Goal: Use online tool/utility: Utilize a website feature to perform a specific function

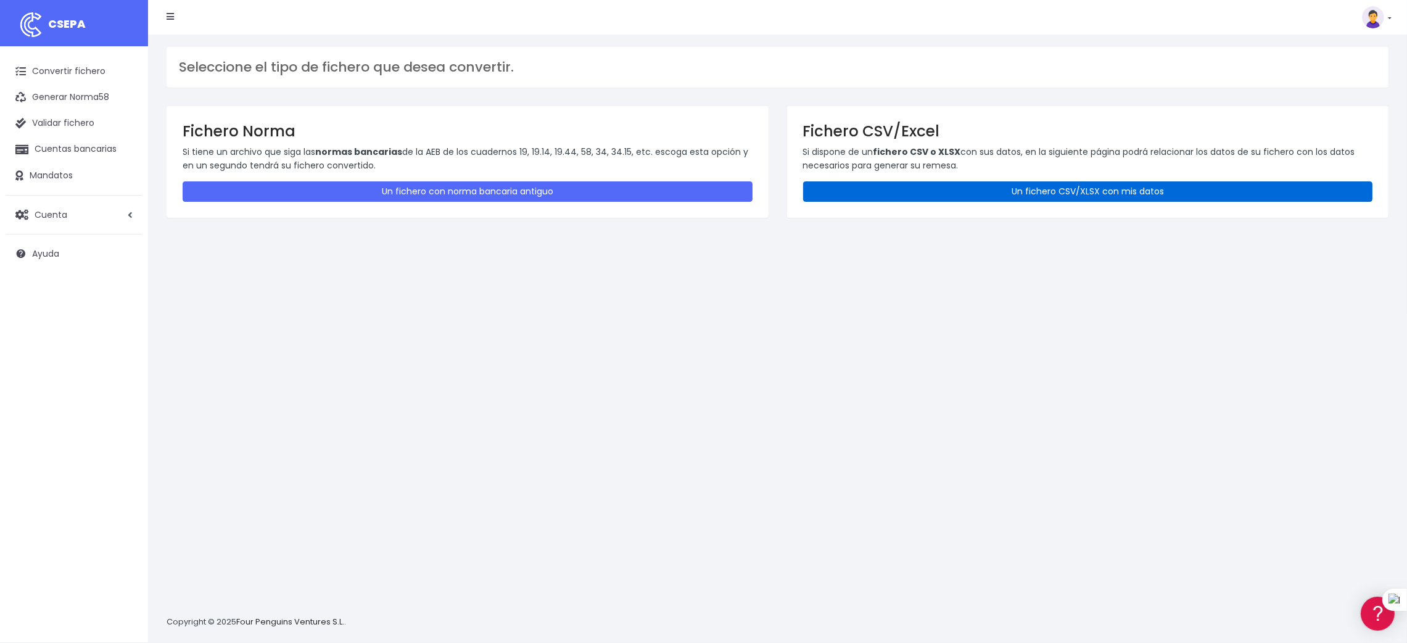
click at [1059, 192] on link "Un fichero CSV/XLSX con mis datos" at bounding box center [1088, 191] width 570 height 20
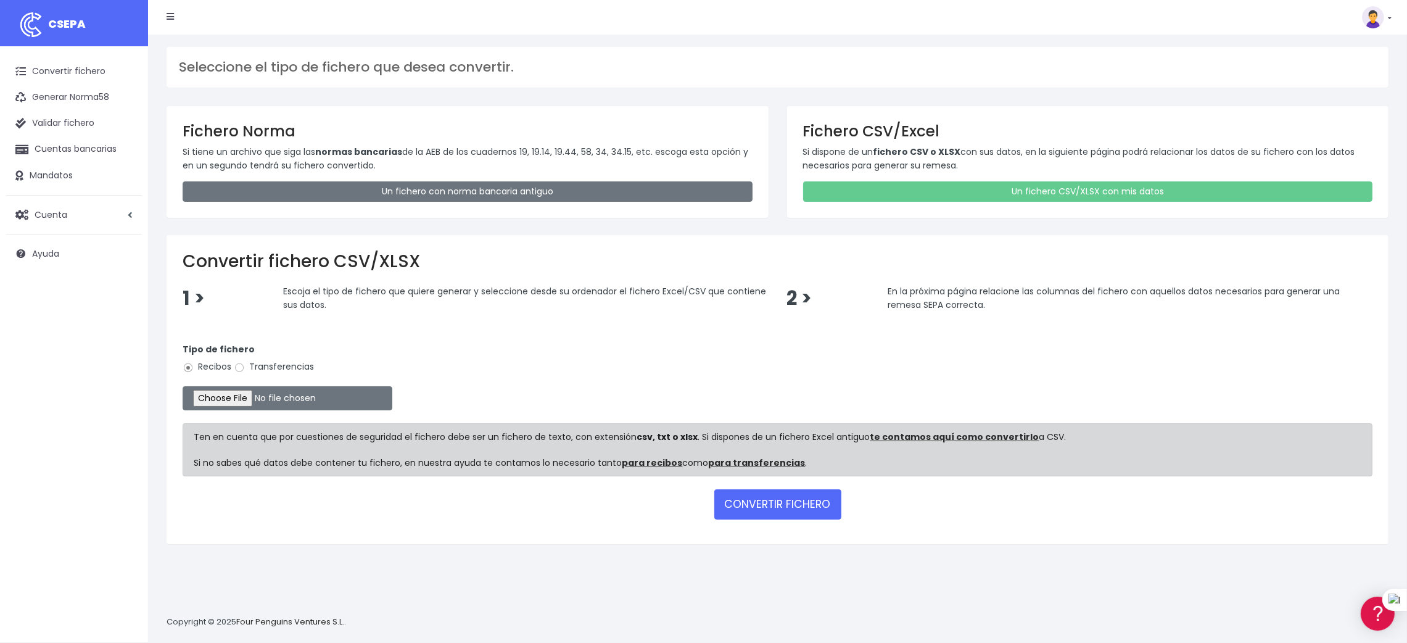
click at [282, 369] on label "Transferencias" at bounding box center [274, 366] width 80 height 13
click at [245, 369] on input "Transferencias" at bounding box center [239, 367] width 11 height 11
radio input "true"
click at [205, 398] on input "file" at bounding box center [288, 398] width 210 height 24
type input "C:\fakepath\SEPA PLANTILLA MEYBRU.xlsx"
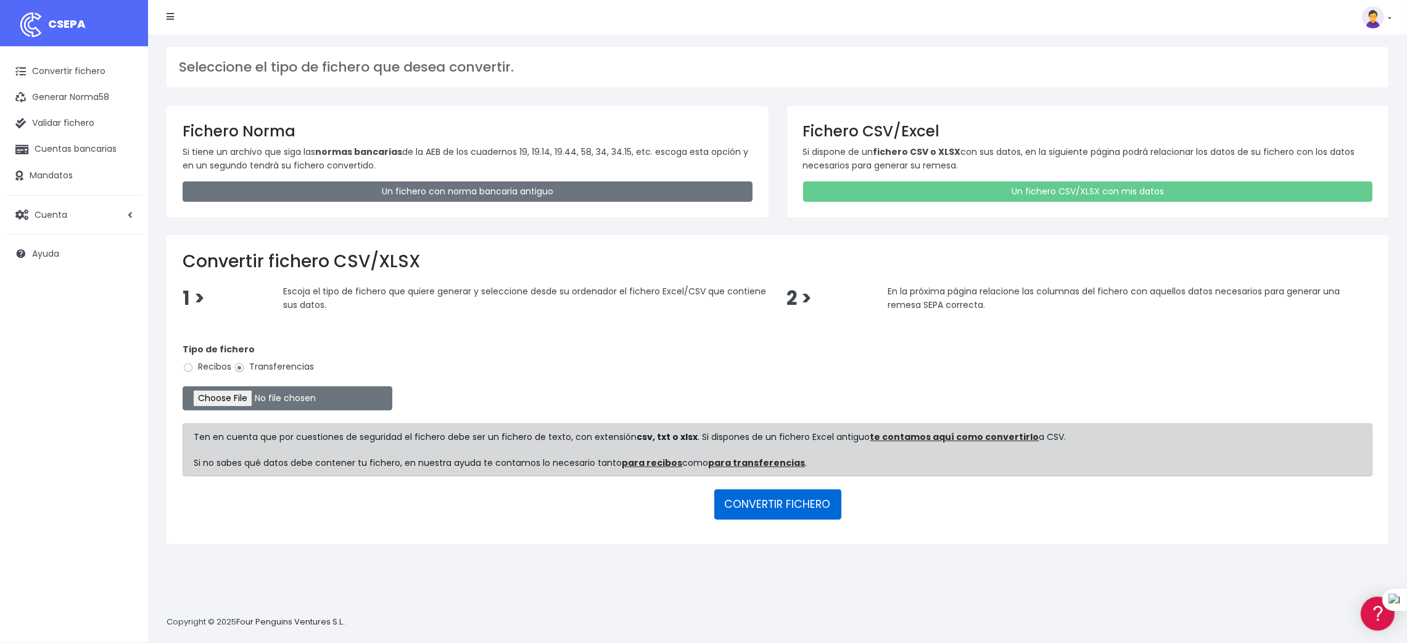
click at [753, 502] on button "CONVERTIR FICHERO" at bounding box center [777, 504] width 127 height 30
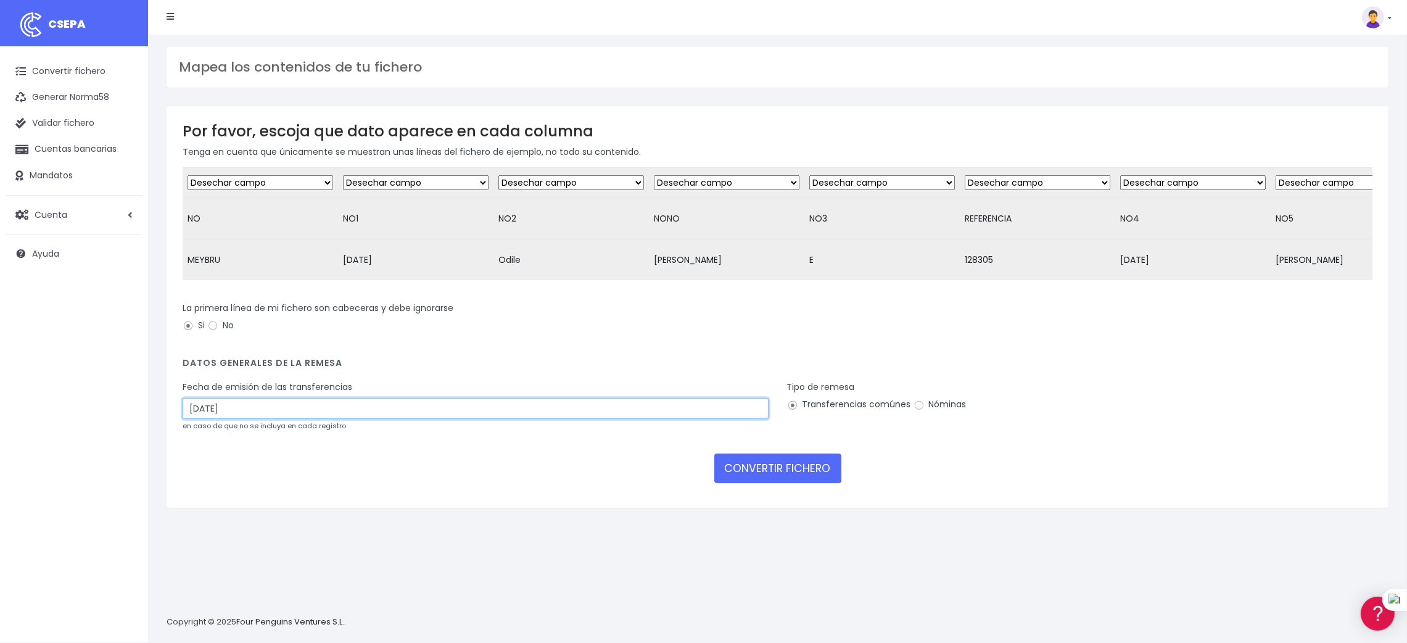
click at [473, 419] on input "21/09/2025" at bounding box center [476, 408] width 586 height 21
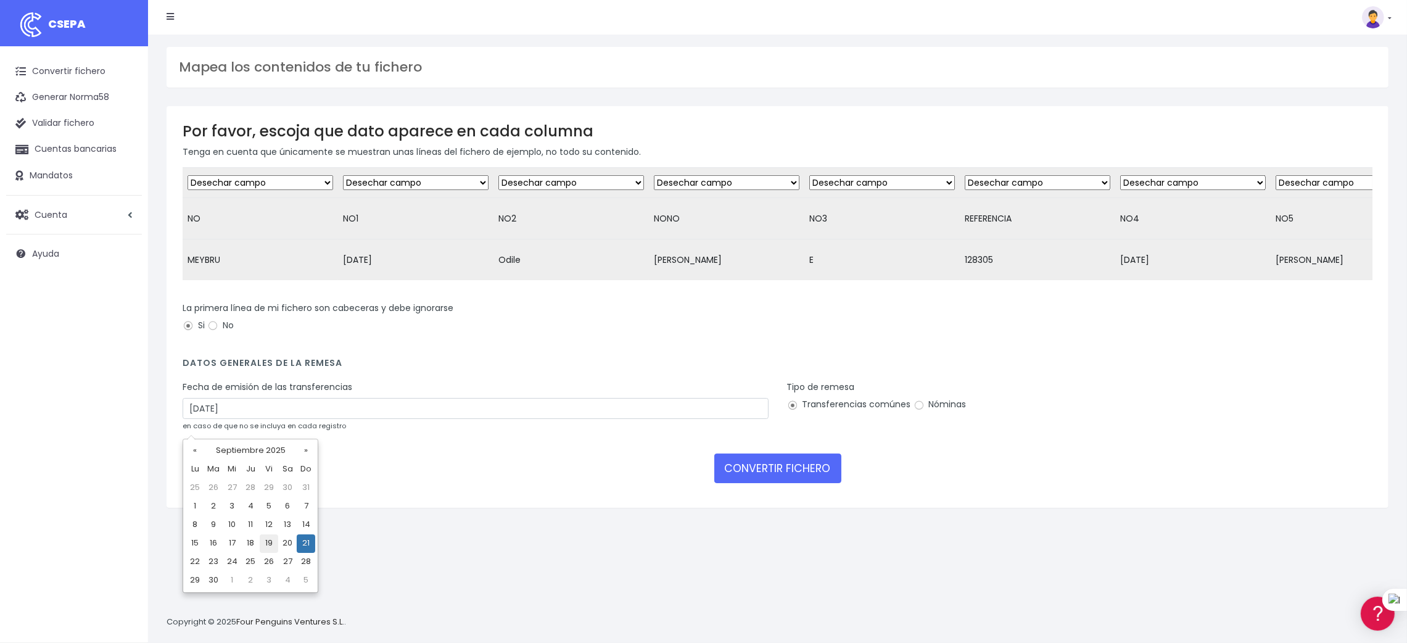
click at [267, 539] on td "19" at bounding box center [269, 543] width 19 height 19
type input "19/09/2025"
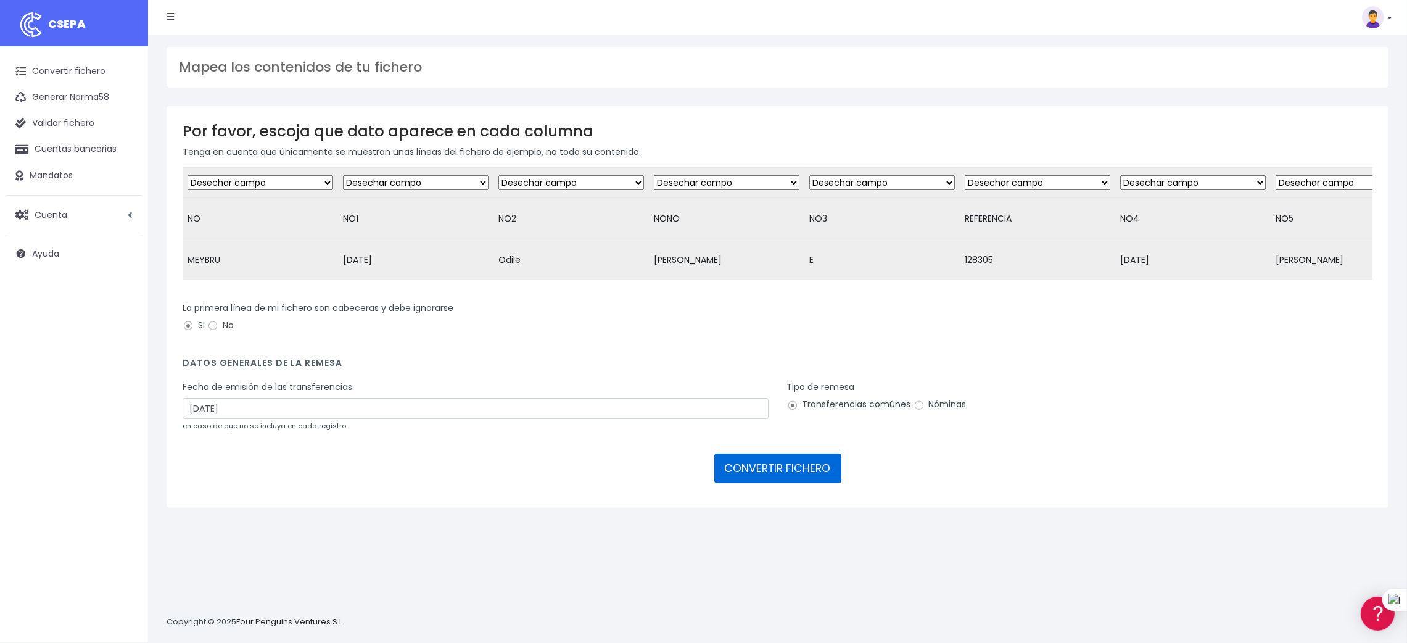
click at [786, 474] on button "CONVERTIR FICHERO" at bounding box center [777, 468] width 127 height 30
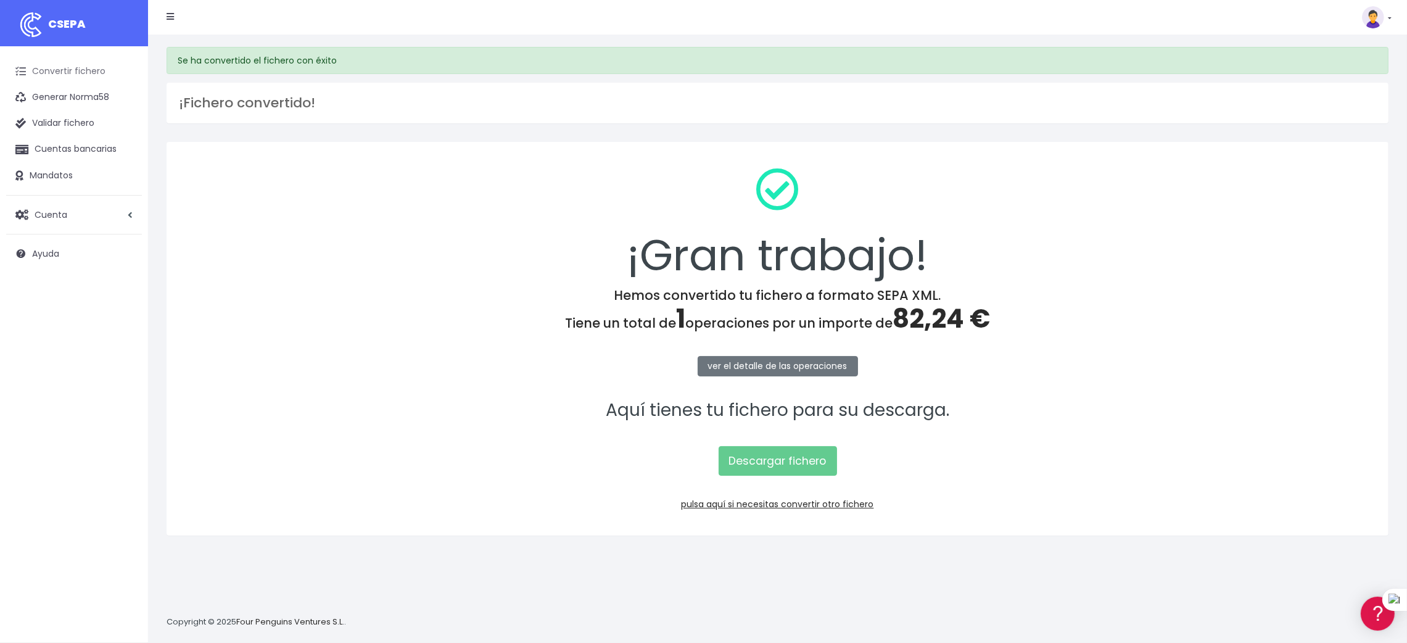
click at [43, 68] on link "Convertir fichero" at bounding box center [74, 72] width 136 height 26
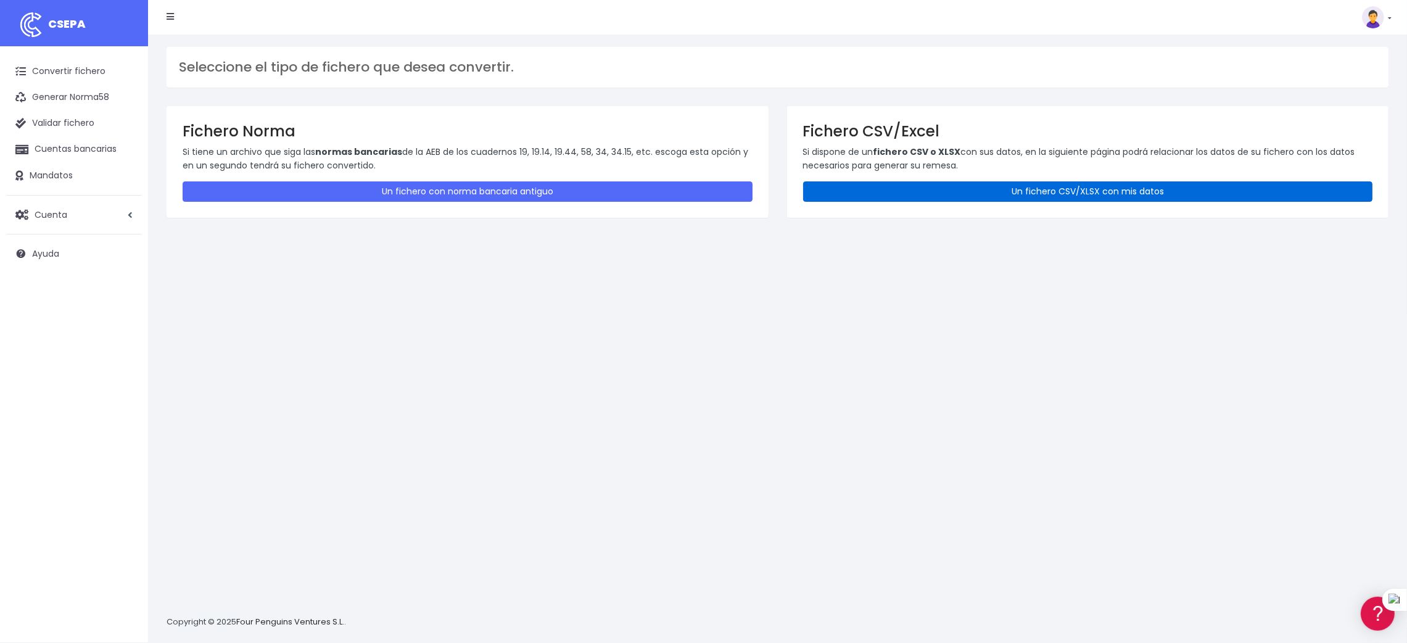
click at [1076, 191] on link "Un fichero CSV/XLSX con mis datos" at bounding box center [1088, 191] width 570 height 20
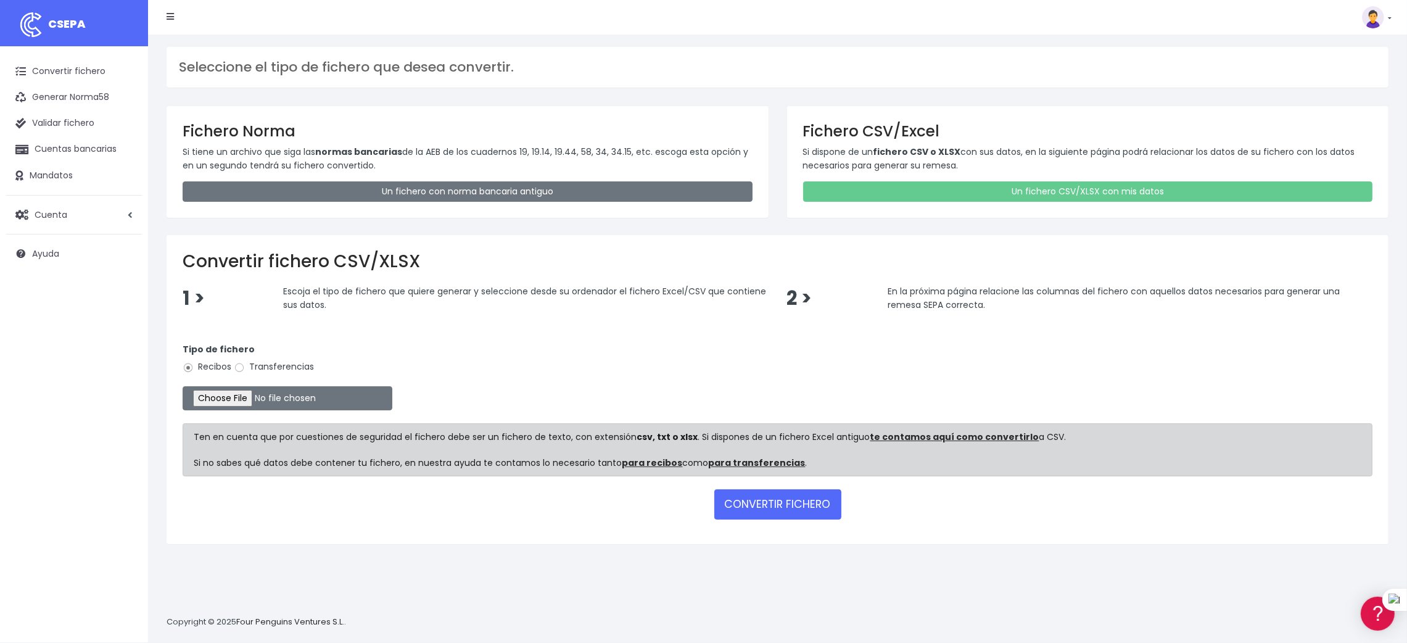
click at [286, 361] on label "Transferencias" at bounding box center [274, 366] width 80 height 13
click at [245, 362] on input "Transferencias" at bounding box center [239, 367] width 11 height 11
radio input "true"
click at [221, 402] on input "file" at bounding box center [288, 398] width 210 height 24
type input "C:\fakepath\SEPA PLANTILLA MEYBRU.xlsx"
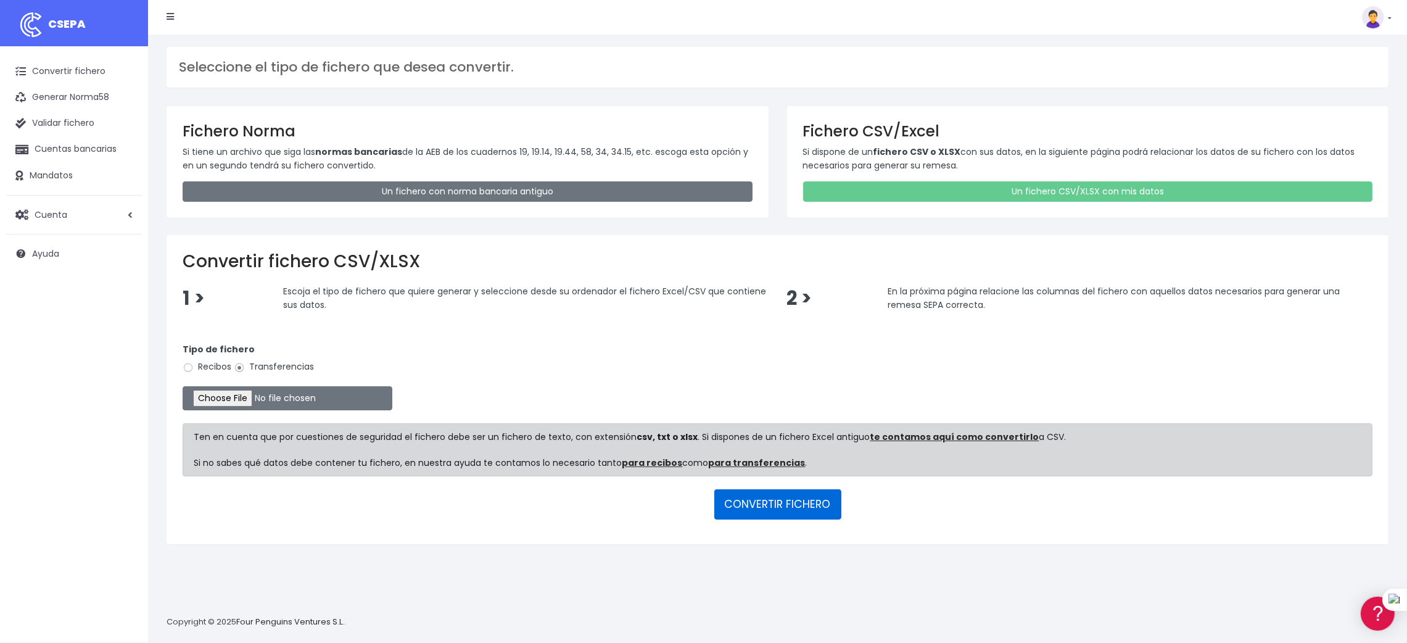
click at [778, 498] on button "CONVERTIR FICHERO" at bounding box center [777, 504] width 127 height 30
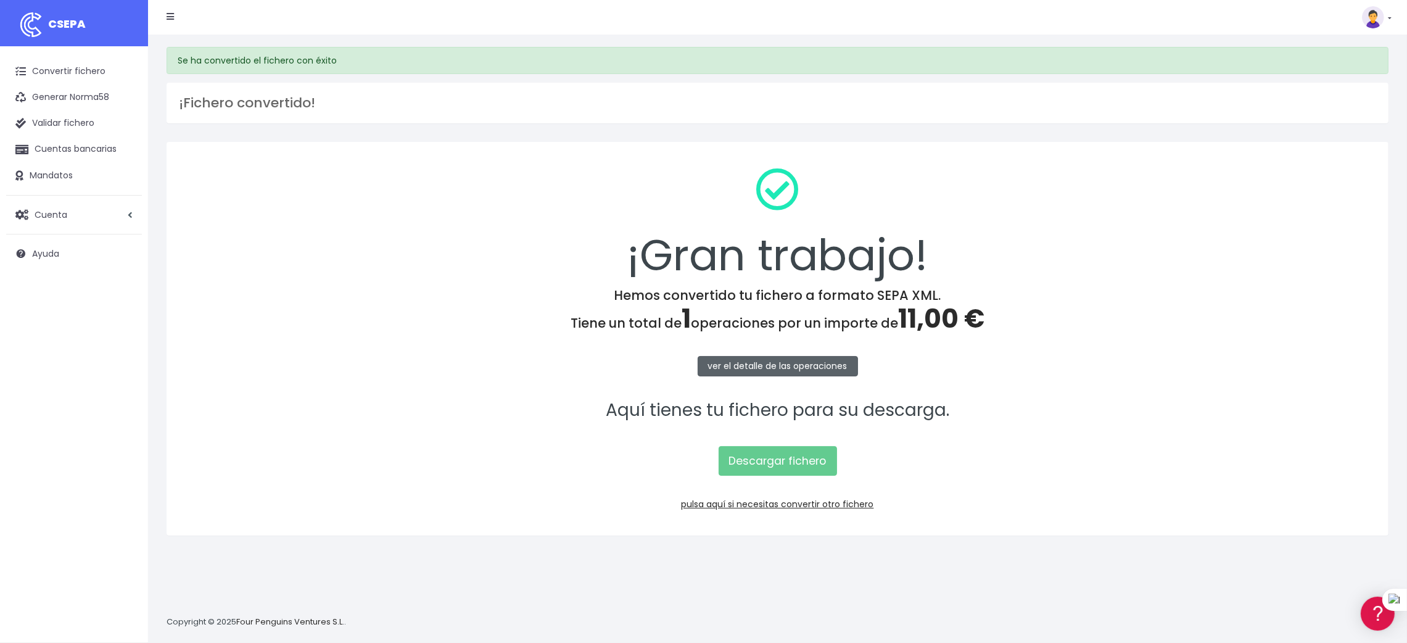
click at [783, 369] on link "ver el detalle de las operaciones" at bounding box center [778, 366] width 160 height 20
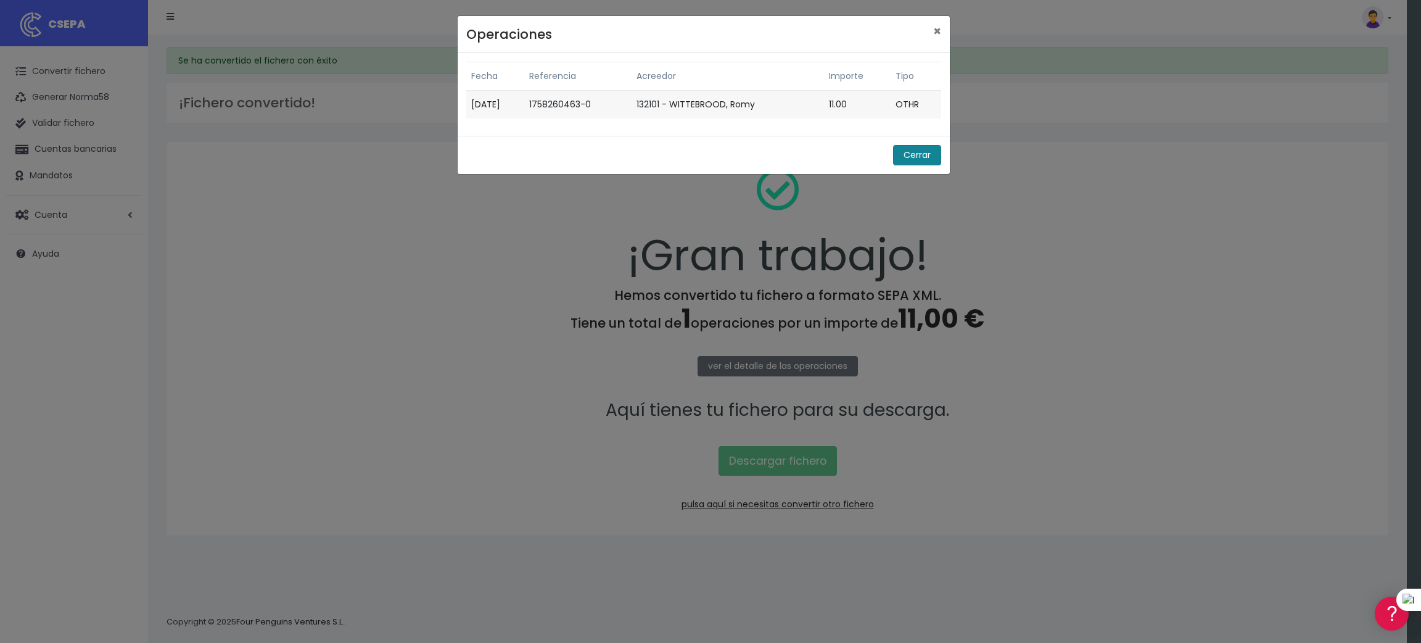
click at [922, 154] on button "Cerrar" at bounding box center [917, 155] width 48 height 20
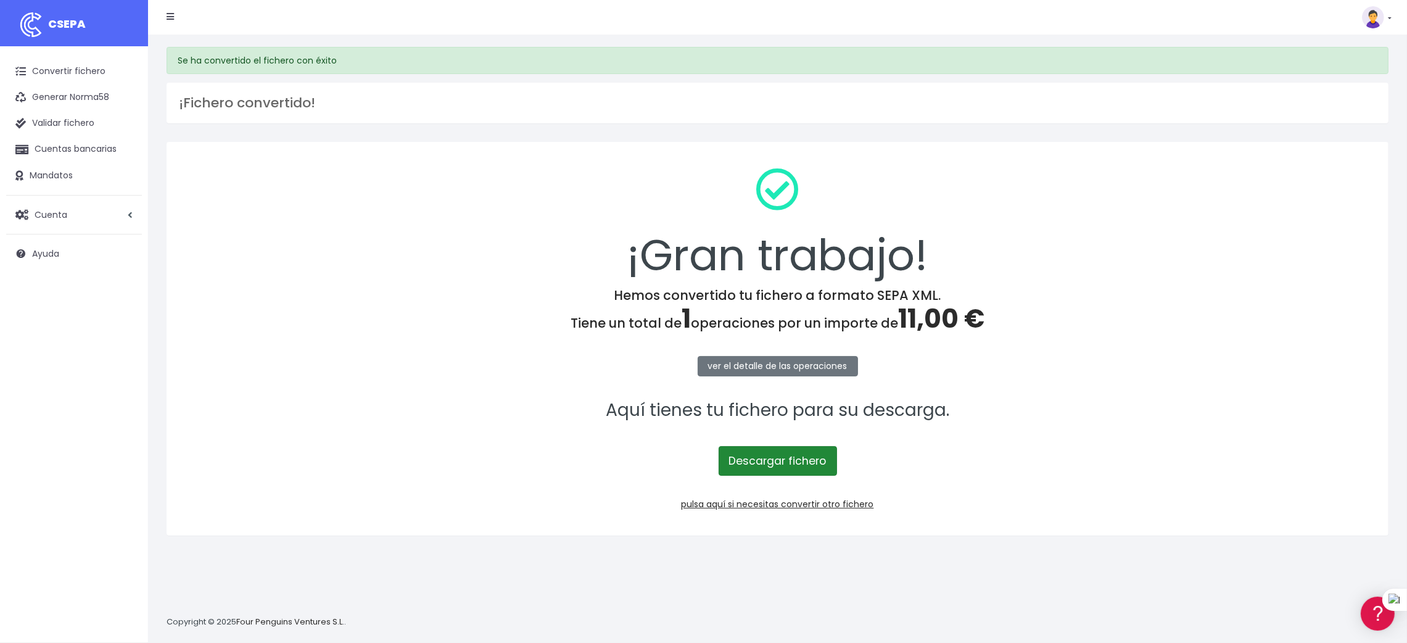
click at [764, 454] on link "Descargar fichero" at bounding box center [778, 461] width 118 height 30
click at [65, 65] on link "Convertir fichero" at bounding box center [74, 72] width 136 height 26
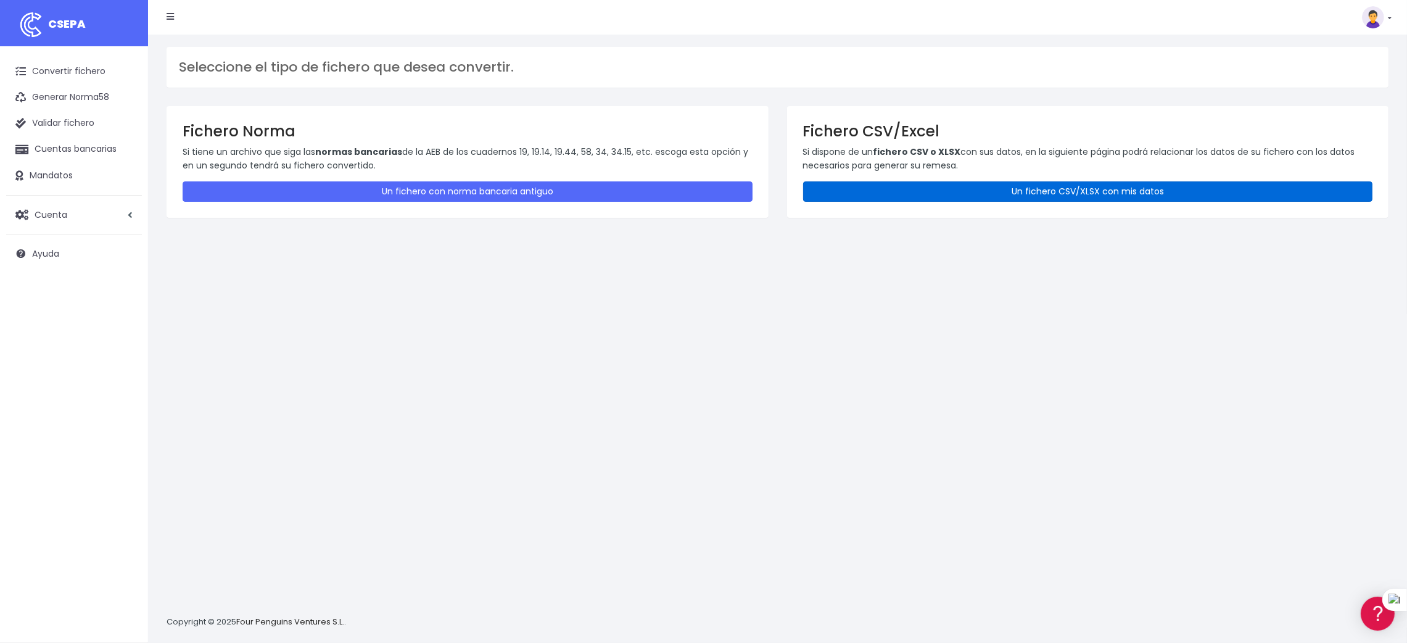
click at [1148, 186] on link "Un fichero CSV/XLSX con mis datos" at bounding box center [1088, 191] width 570 height 20
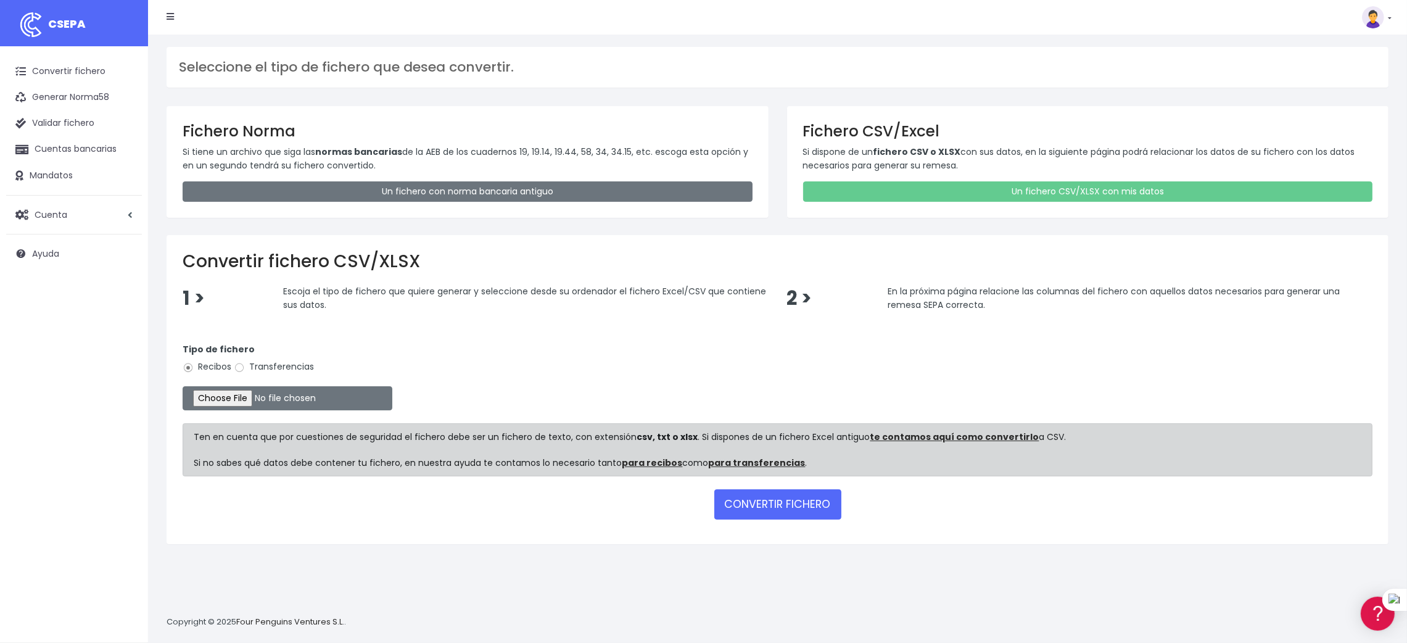
click at [272, 363] on label "Transferencias" at bounding box center [274, 366] width 80 height 13
click at [245, 363] on input "Transferencias" at bounding box center [239, 367] width 11 height 11
radio input "true"
click at [241, 395] on input "file" at bounding box center [288, 398] width 210 height 24
type input "C:\fakepath\SEPA PLANTILLA INTURISA.xlsx"
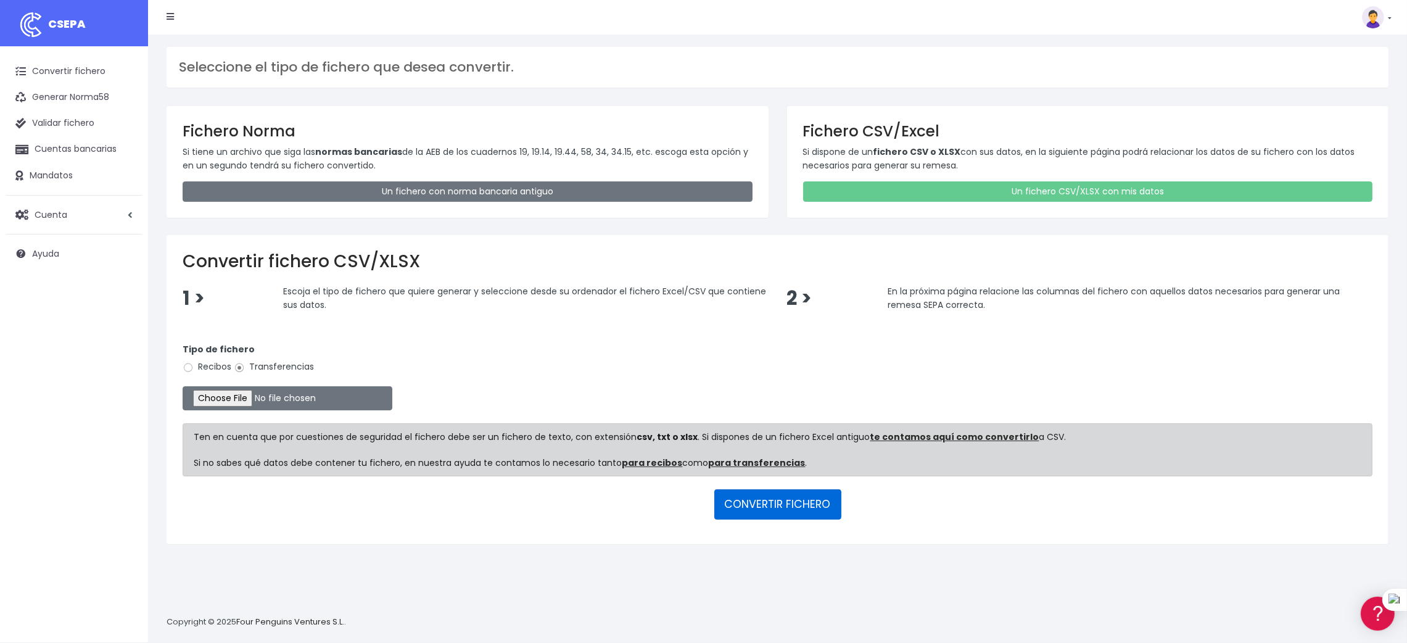
click at [796, 503] on button "CONVERTIR FICHERO" at bounding box center [777, 504] width 127 height 30
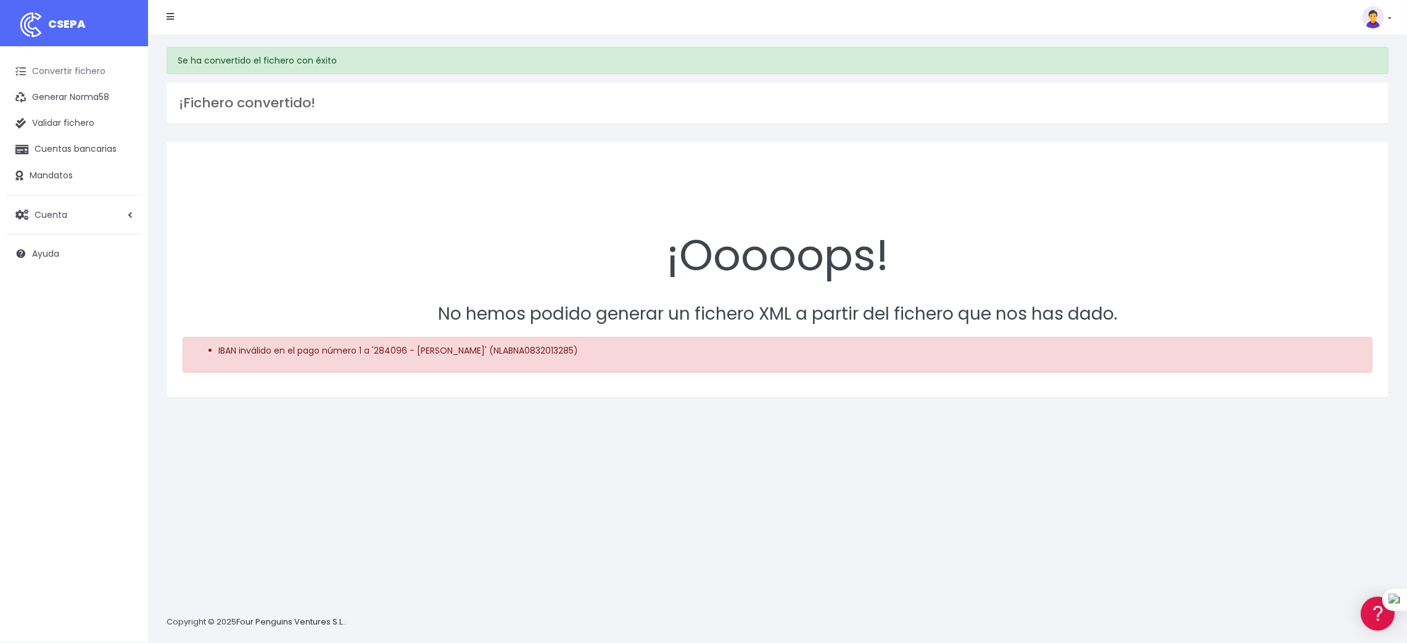
click at [80, 66] on link "Convertir fichero" at bounding box center [74, 72] width 136 height 26
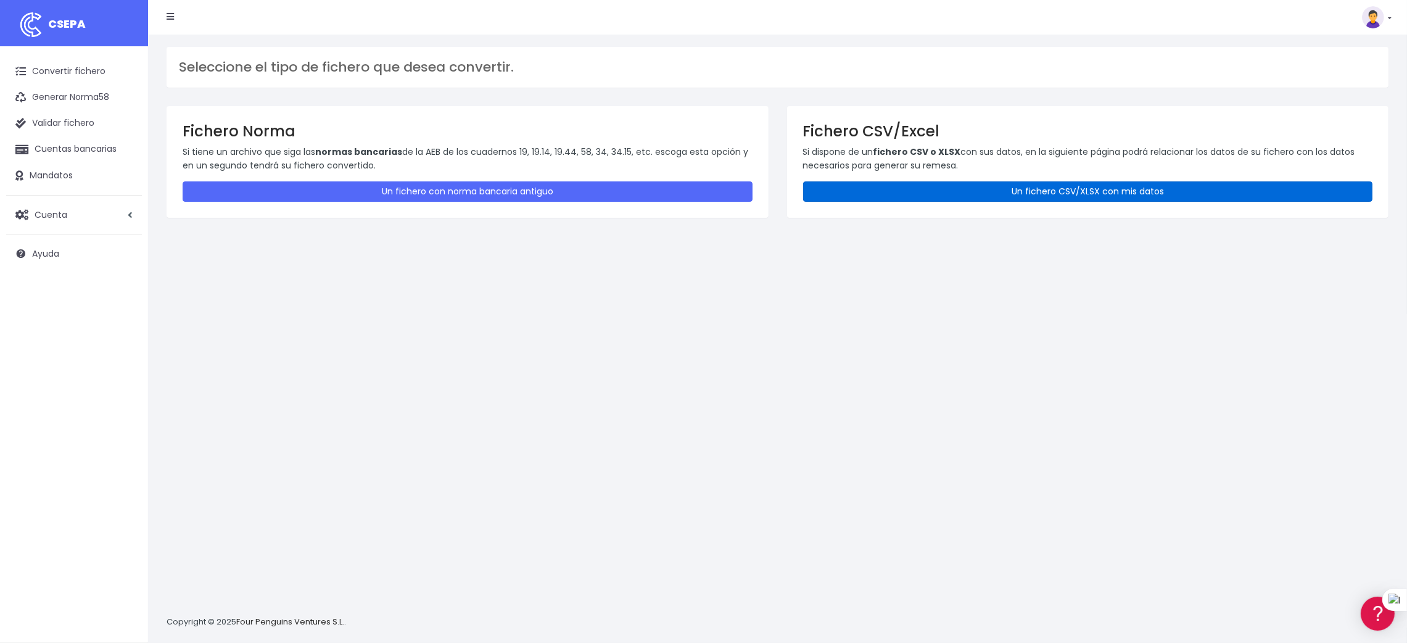
click at [1099, 191] on link "Un fichero CSV/XLSX con mis datos" at bounding box center [1088, 191] width 570 height 20
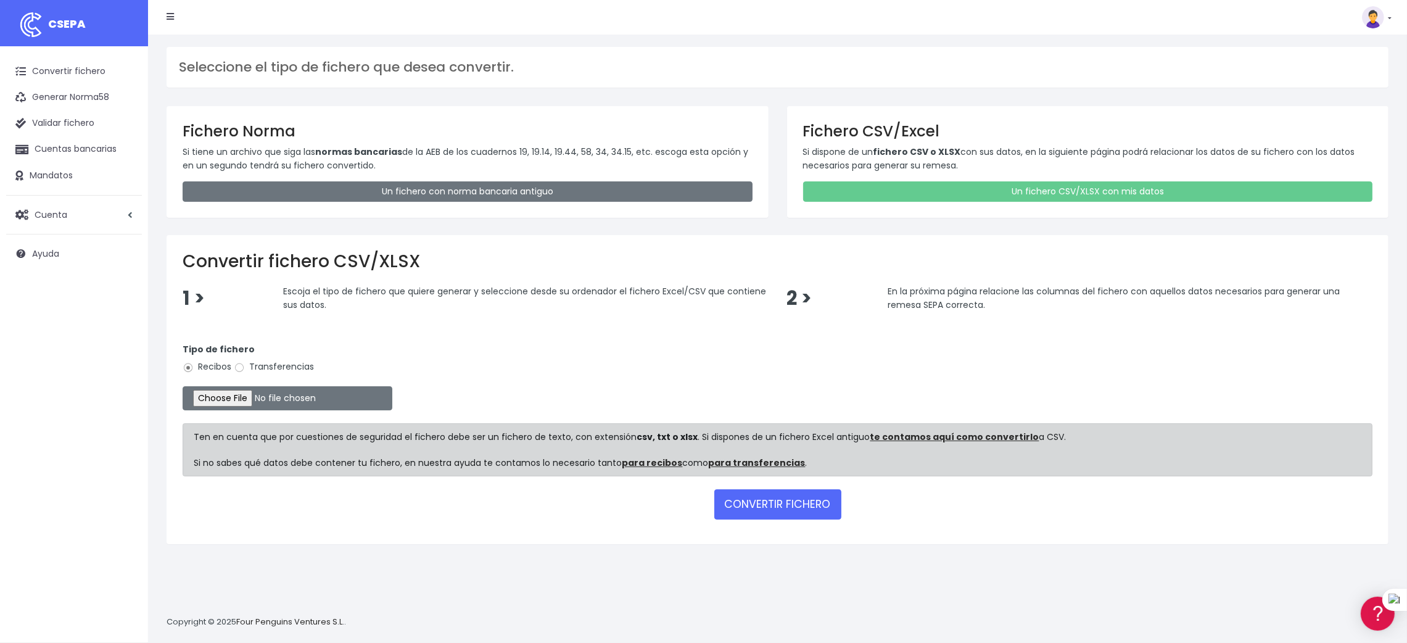
click at [287, 365] on label "Transferencias" at bounding box center [274, 366] width 80 height 13
click at [245, 365] on input "Transferencias" at bounding box center [239, 367] width 11 height 11
radio input "true"
click at [226, 394] on input "file" at bounding box center [288, 398] width 210 height 24
type input "C:\fakepath\SEPA PLANTILLA INTURISA.xlsx"
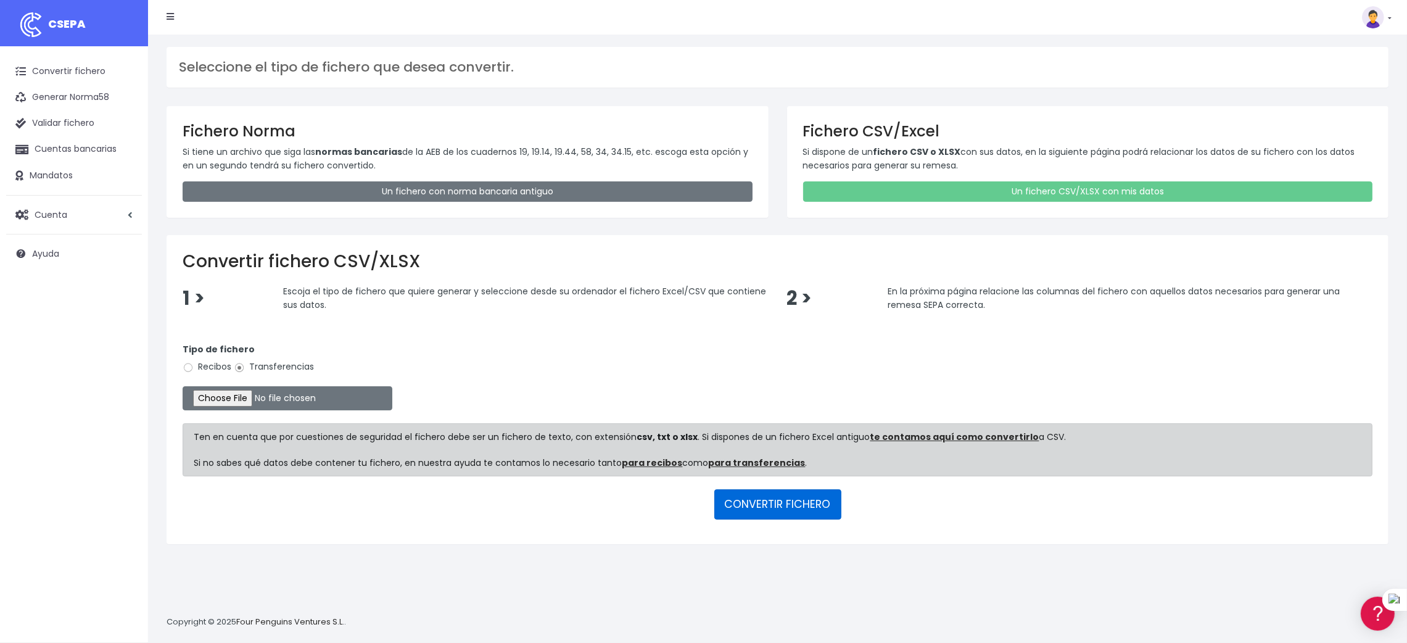
click at [806, 502] on button "CONVERTIR FICHERO" at bounding box center [777, 504] width 127 height 30
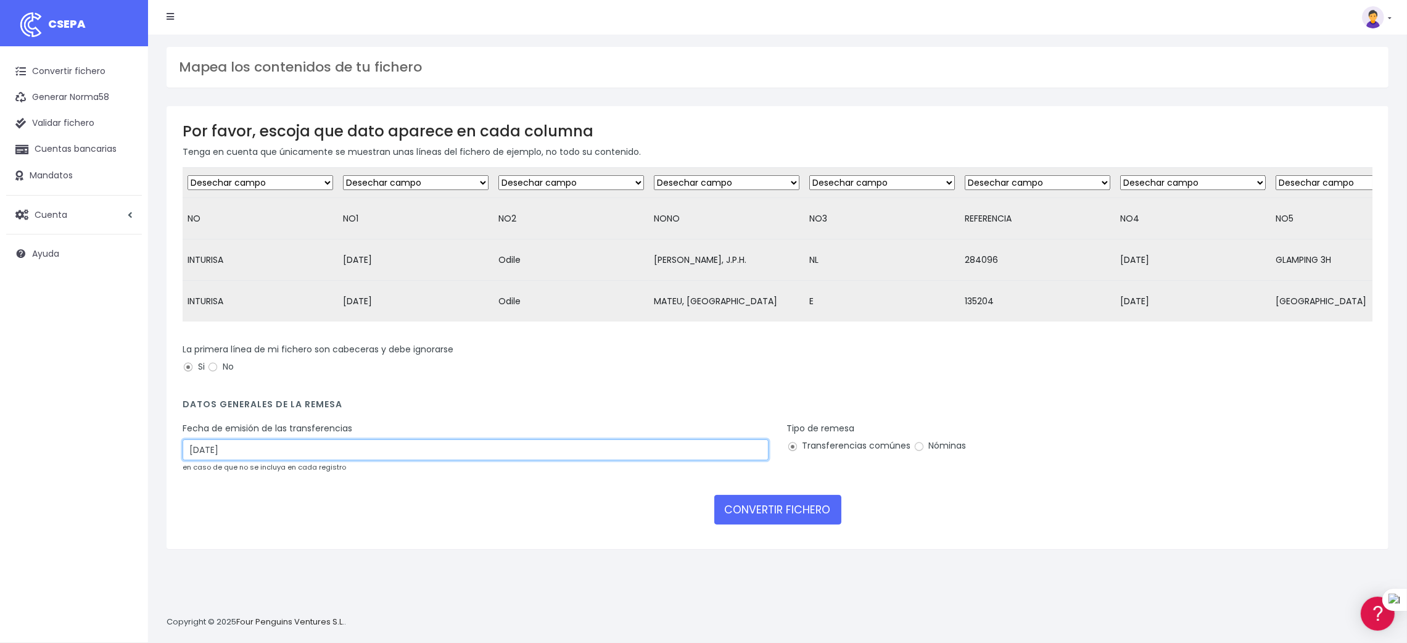
click at [345, 460] on input "[DATE]" at bounding box center [476, 449] width 586 height 21
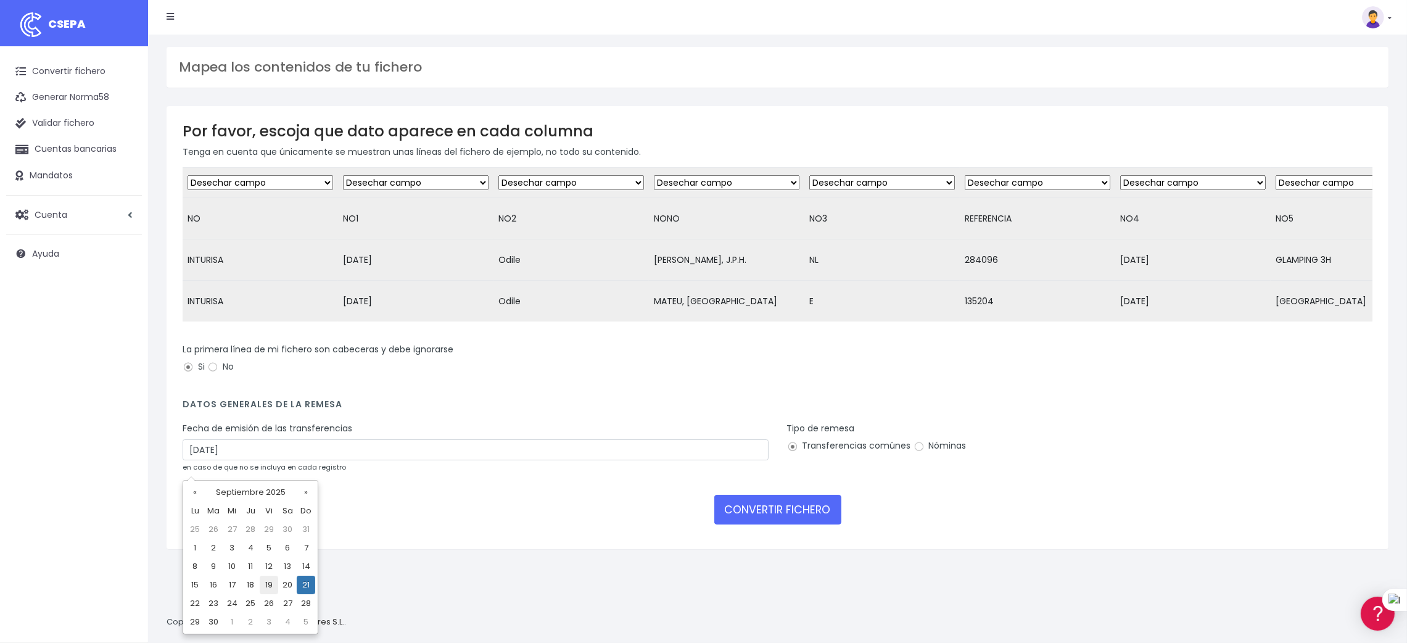
click at [268, 586] on td "19" at bounding box center [269, 584] width 19 height 19
type input "19/09/2025"
click at [80, 66] on link "Convertir fichero" at bounding box center [74, 72] width 136 height 26
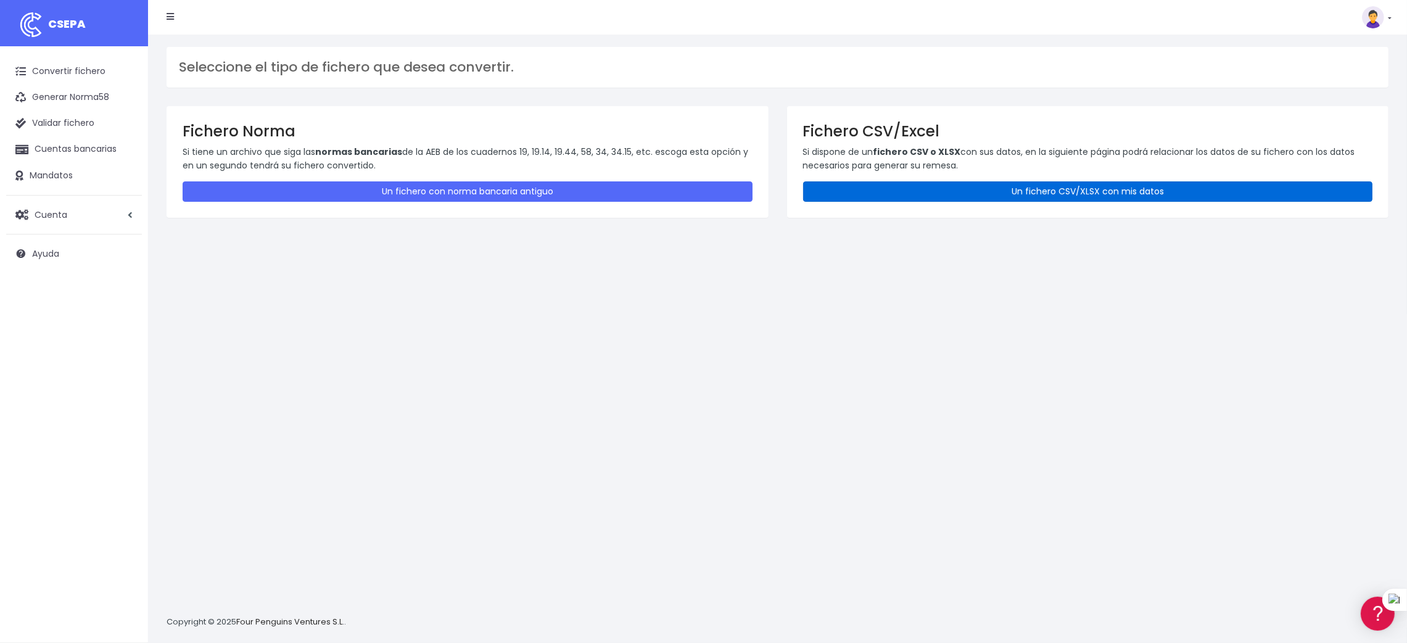
click at [1053, 192] on link "Un fichero CSV/XLSX con mis datos" at bounding box center [1088, 191] width 570 height 20
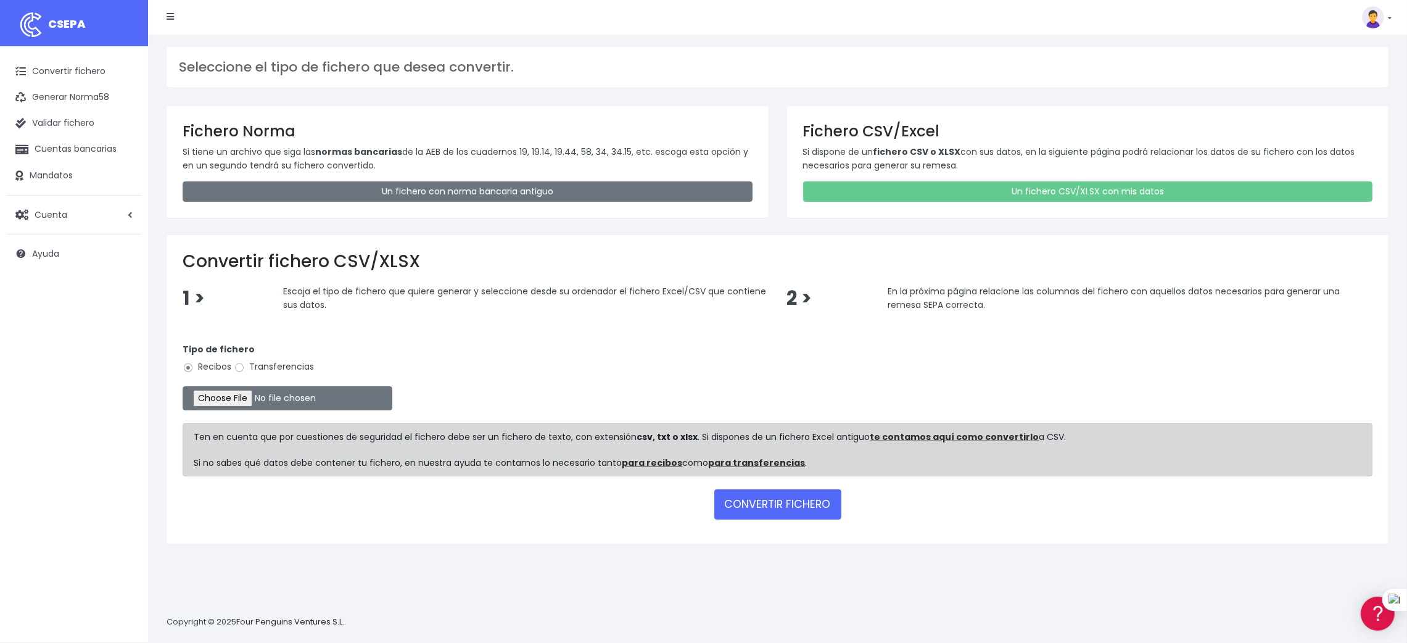
click at [252, 365] on label "Transferencias" at bounding box center [274, 366] width 80 height 13
click at [245, 365] on input "Transferencias" at bounding box center [239, 367] width 11 height 11
radio input "true"
click at [240, 395] on input "file" at bounding box center [288, 398] width 210 height 24
type input "C:\fakepath\SEPA PLANTILLA INTURISA.xlsx"
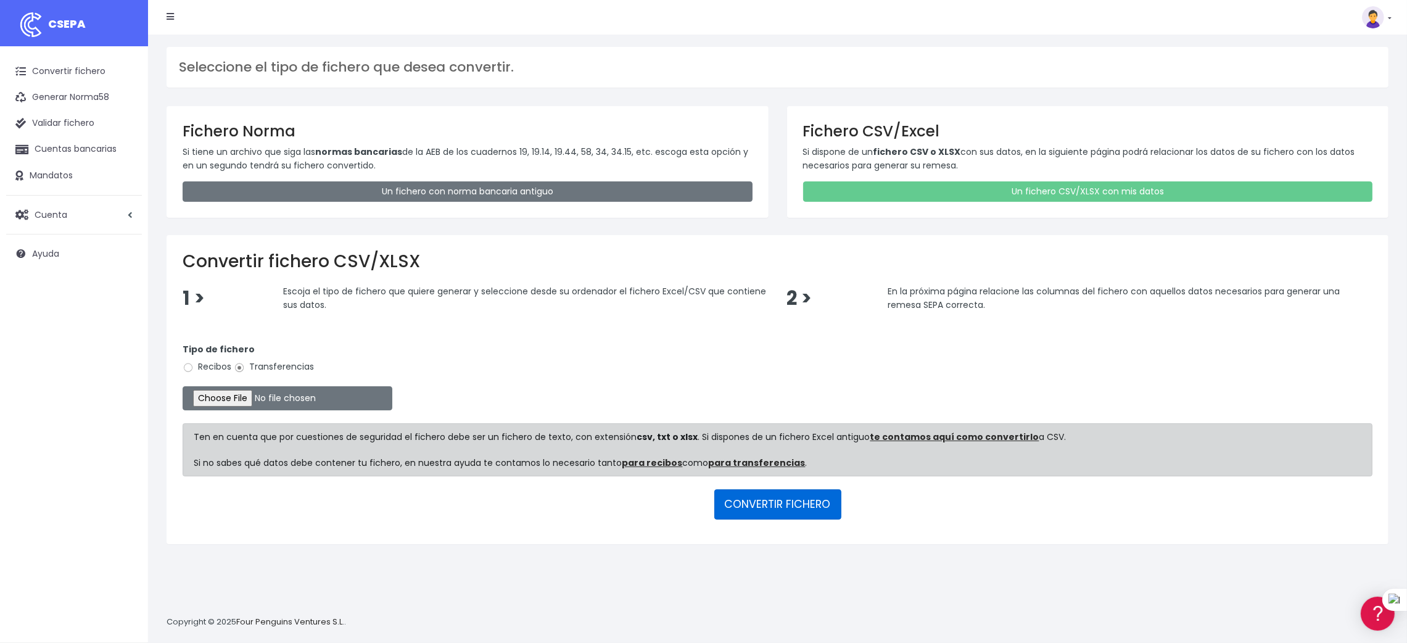
click at [798, 498] on button "CONVERTIR FICHERO" at bounding box center [777, 504] width 127 height 30
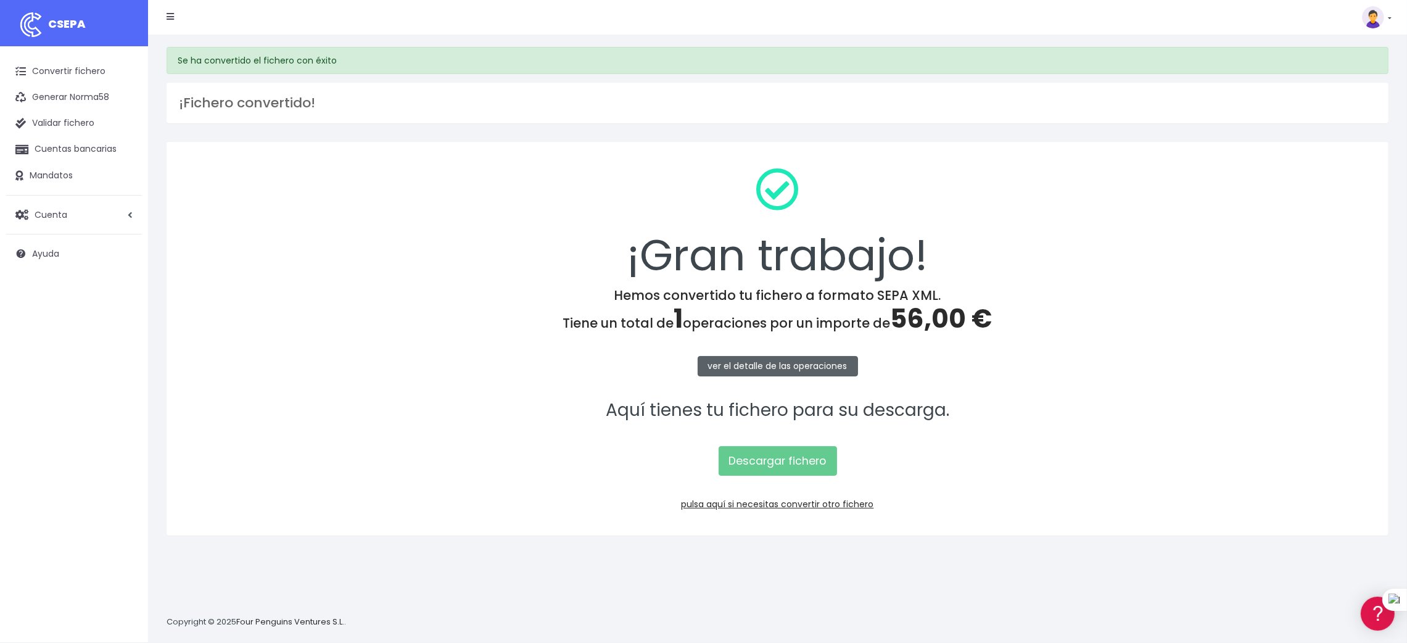
click at [794, 361] on link "ver el detalle de las operaciones" at bounding box center [778, 366] width 160 height 20
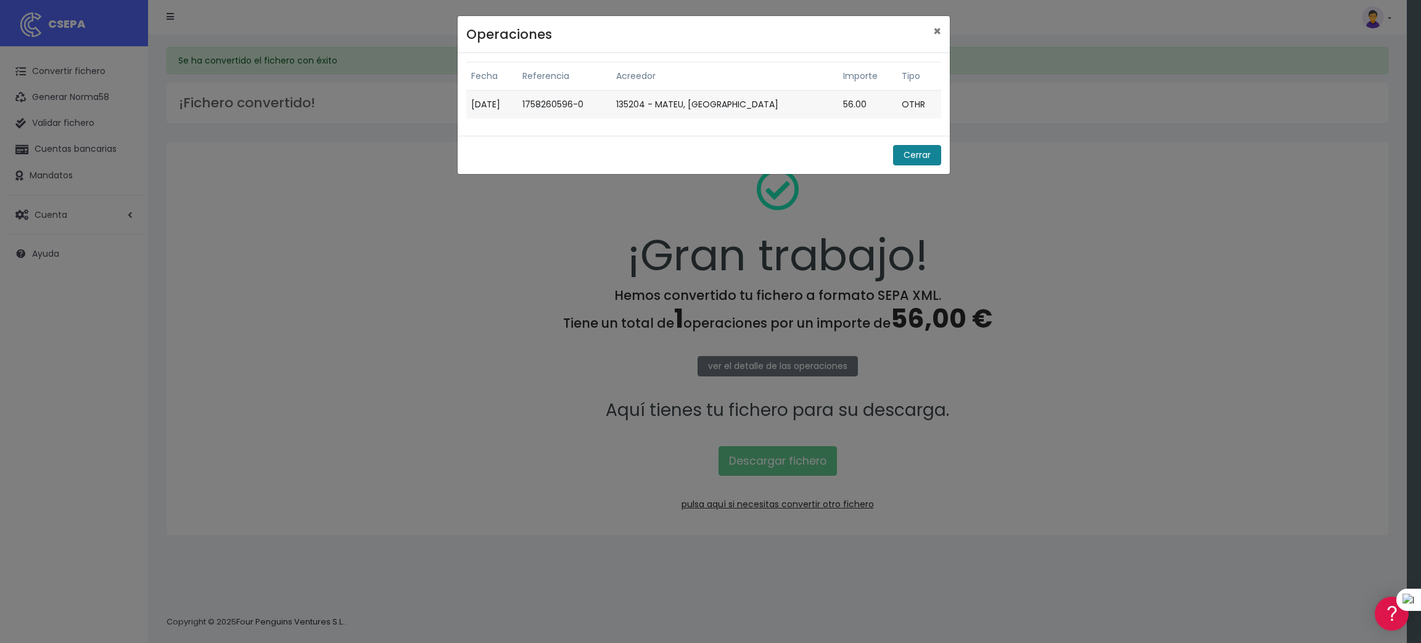
click at [909, 154] on button "Cerrar" at bounding box center [917, 155] width 48 height 20
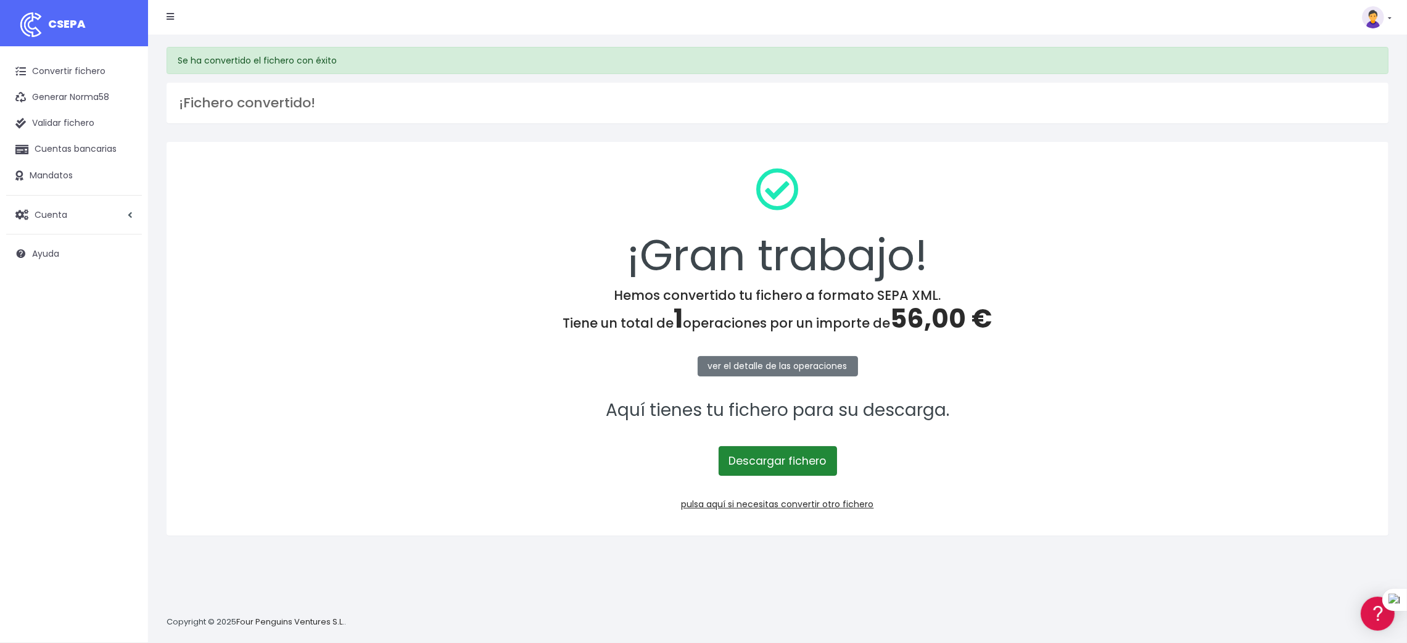
click at [771, 460] on link "Descargar fichero" at bounding box center [778, 461] width 118 height 30
click at [128, 210] on icon at bounding box center [130, 214] width 5 height 9
click at [62, 287] on link "Facturación" at bounding box center [81, 289] width 122 height 22
